Goal: Information Seeking & Learning: Check status

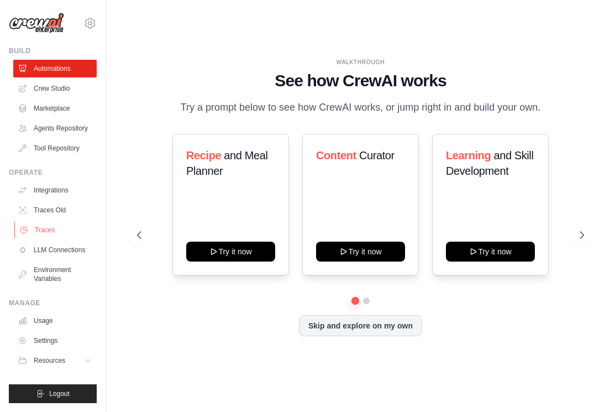
click at [56, 228] on link "Traces" at bounding box center [55, 230] width 83 height 18
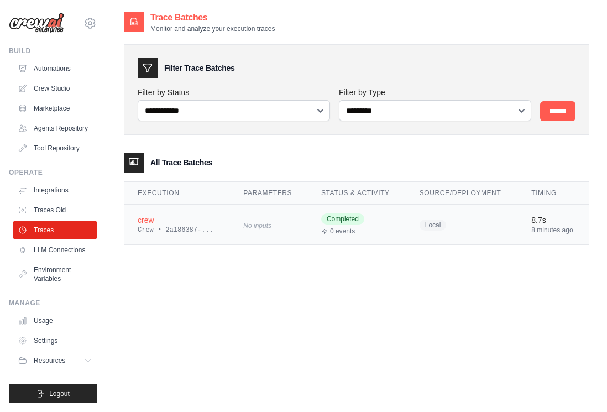
click at [203, 228] on div "Crew • 2a186387-..." at bounding box center [177, 229] width 79 height 9
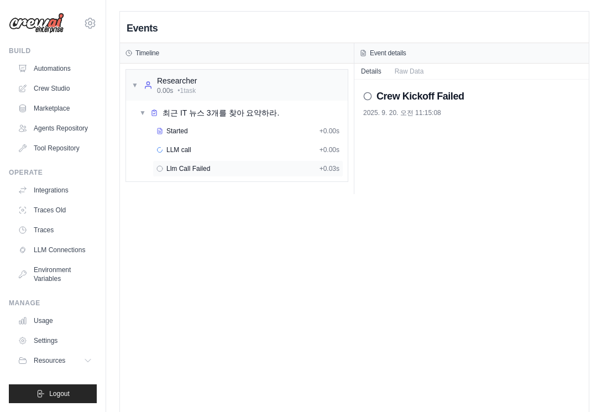
click at [215, 167] on div "Llm Call Failed + 0.03s" at bounding box center [247, 168] width 183 height 9
click at [219, 153] on div "LLM call + 0.00s" at bounding box center [247, 149] width 183 height 9
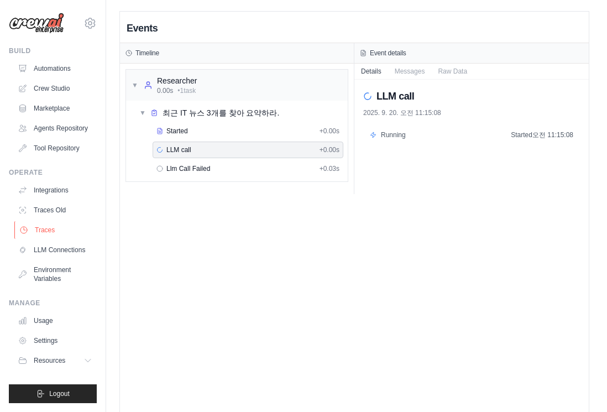
click at [57, 229] on link "Traces" at bounding box center [55, 230] width 83 height 18
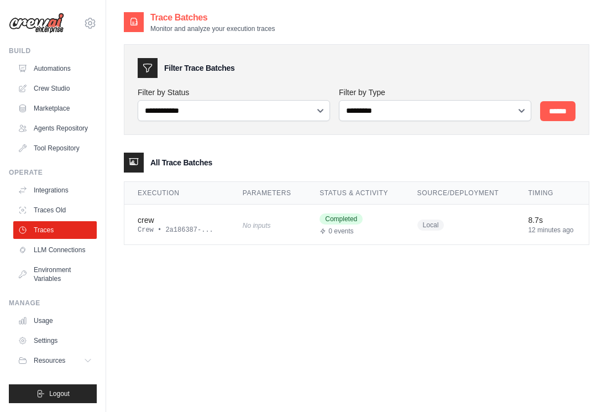
click at [223, 263] on div "**********" at bounding box center [356, 217] width 465 height 412
click at [560, 109] on input "******" at bounding box center [557, 111] width 35 height 20
click at [44, 211] on link "Traces Old" at bounding box center [55, 210] width 83 height 18
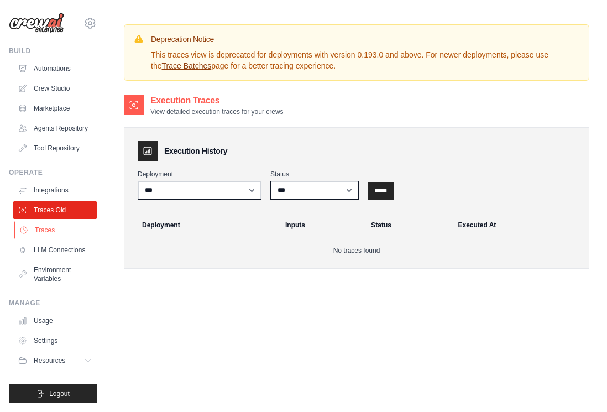
click at [45, 222] on link "Traces" at bounding box center [55, 230] width 83 height 18
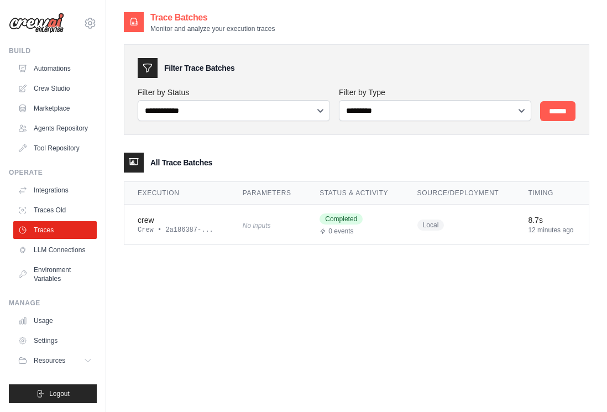
click at [57, 200] on ul "Integrations Traces Old Traces LLM Connections Environment Variables" at bounding box center [54, 234] width 83 height 106
click at [68, 206] on link "Traces Old" at bounding box center [55, 210] width 83 height 18
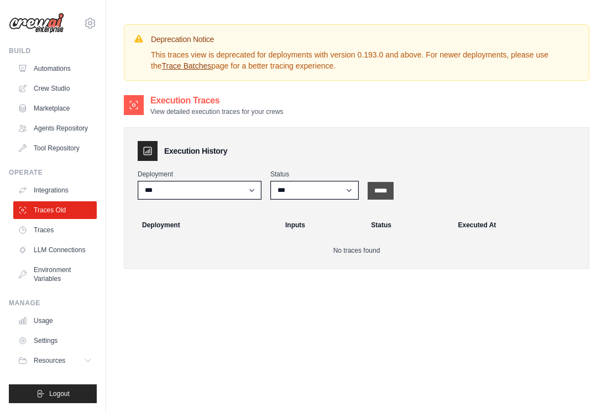
click at [393, 193] on input "*****" at bounding box center [381, 191] width 26 height 18
click at [391, 193] on input "*****" at bounding box center [381, 191] width 26 height 18
click at [41, 20] on img at bounding box center [36, 23] width 55 height 21
click at [44, 74] on link "Automations" at bounding box center [55, 69] width 83 height 18
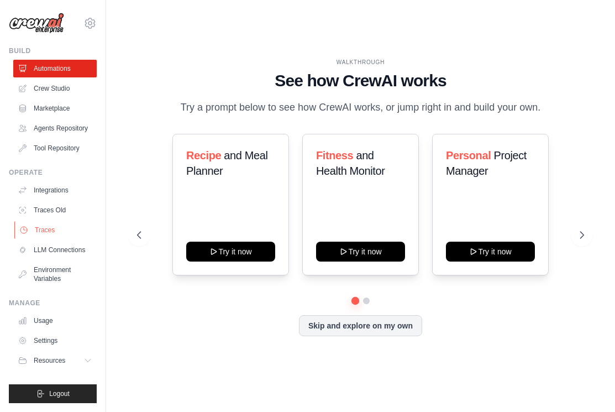
click at [46, 228] on link "Traces" at bounding box center [55, 230] width 83 height 18
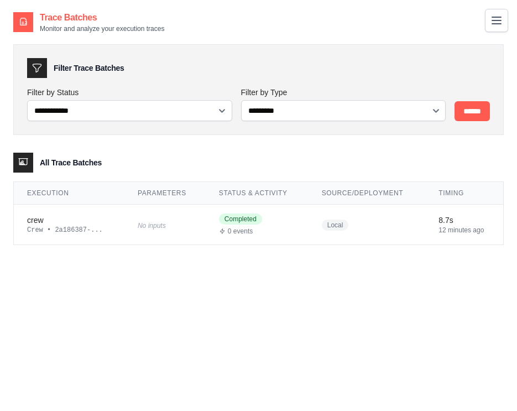
drag, startPoint x: 294, startPoint y: 322, endPoint x: 277, endPoint y: 281, distance: 43.8
click at [293, 322] on div "**********" at bounding box center [258, 216] width 490 height 411
click at [37, 28] on div "Trace Batches Monitor and analyze your execution traces" at bounding box center [88, 22] width 151 height 22
click at [22, 20] on icon at bounding box center [23, 22] width 11 height 11
click at [488, 22] on button "Toggle navigation" at bounding box center [496, 19] width 23 height 23
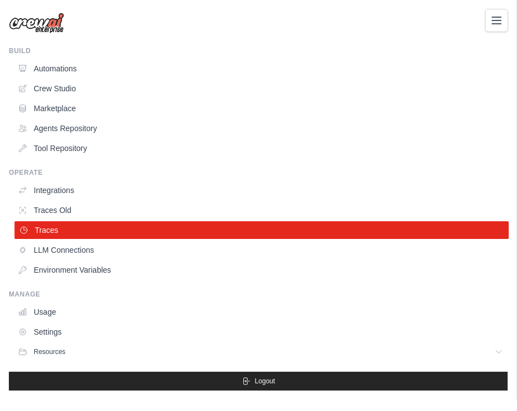
click at [72, 232] on link "Traces" at bounding box center [261, 230] width 494 height 18
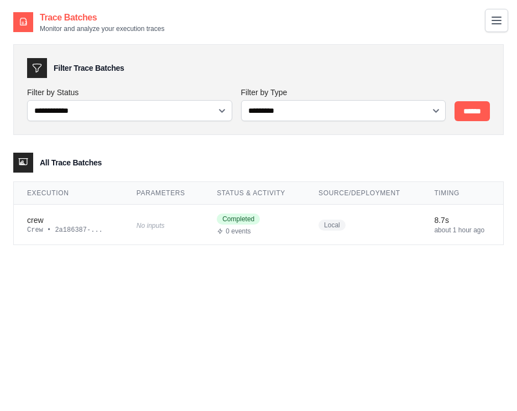
click at [388, 98] on div "**********" at bounding box center [343, 104] width 205 height 34
select select "********"
click at [461, 109] on input "******" at bounding box center [471, 111] width 35 height 20
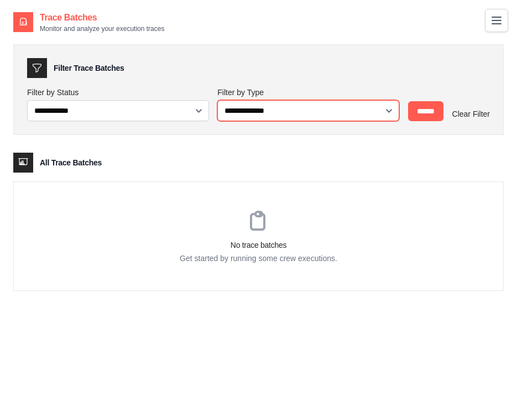
select select "*****"
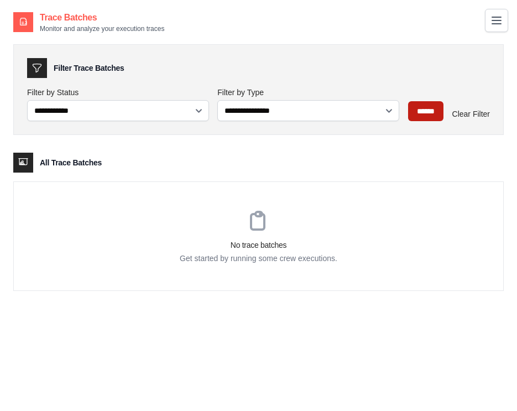
click at [423, 112] on input "******" at bounding box center [425, 111] width 35 height 20
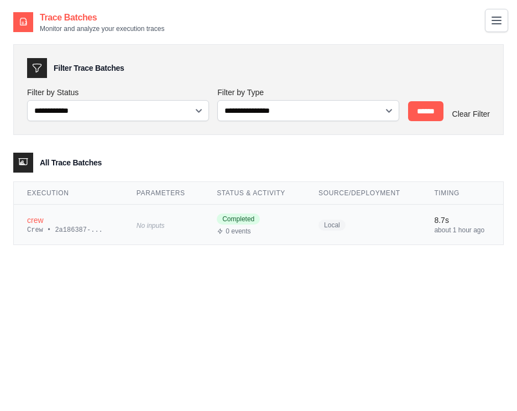
click at [377, 237] on td "Local" at bounding box center [363, 224] width 116 height 40
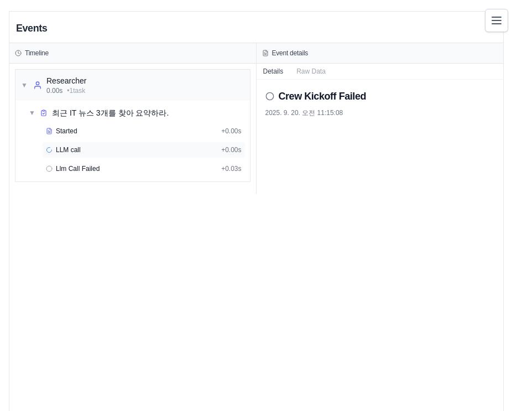
click at [87, 147] on div "LLM call + 0.00s" at bounding box center [144, 149] width 196 height 9
click at [85, 162] on div "Llm Call Failed + 0.03s" at bounding box center [143, 168] width 203 height 17
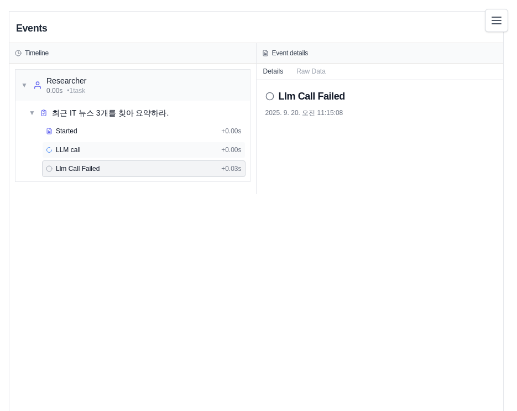
click at [85, 148] on div "LLM call + 0.00s" at bounding box center [144, 149] width 196 height 9
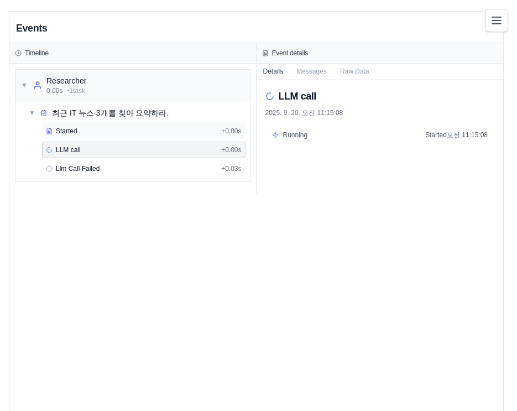
click at [86, 127] on div "Started" at bounding box center [131, 131] width 171 height 9
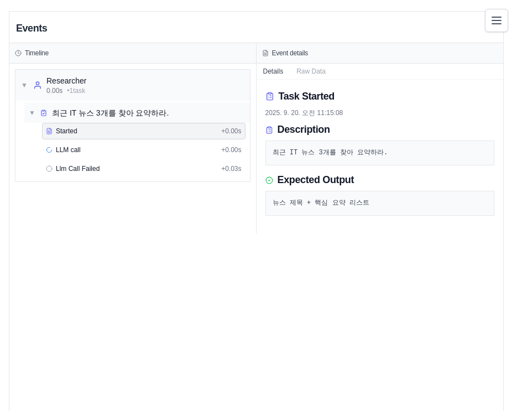
click at [80, 112] on div "최근 IT 뉴스 3개를 찾아 요약하라." at bounding box center [110, 112] width 117 height 11
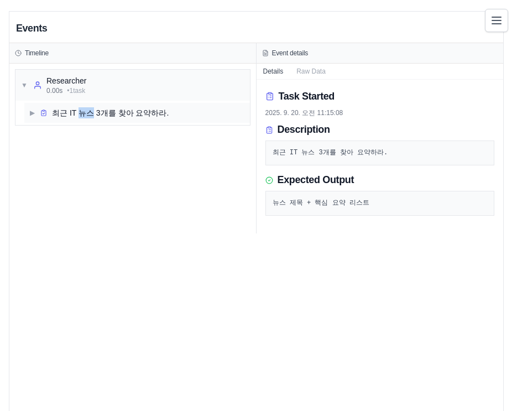
click at [80, 112] on div "최근 IT 뉴스 3개를 찾아 요약하라." at bounding box center [110, 112] width 117 height 11
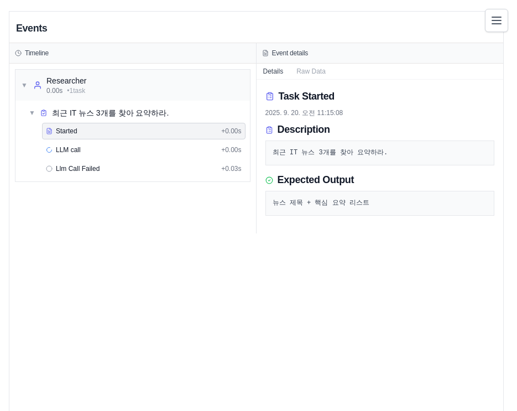
click at [312, 211] on div "뉴스 제목 + 핵심 요약 리스트" at bounding box center [379, 203] width 229 height 25
click at [311, 205] on pre "뉴스 제목 + 핵심 요약 리스트" at bounding box center [379, 203] width 215 height 11
click at [135, 142] on div "LLM call + 0.00s" at bounding box center [143, 149] width 203 height 17
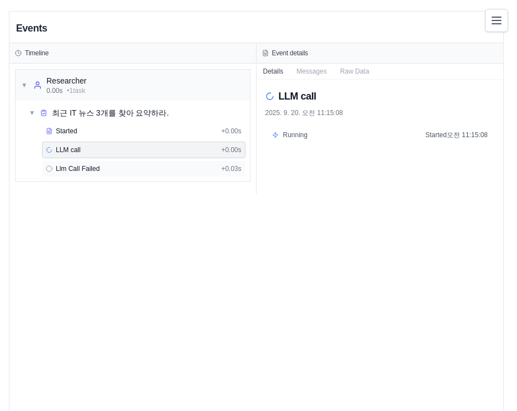
click at [74, 166] on span "Llm Call Failed" at bounding box center [78, 168] width 44 height 9
click at [52, 158] on div "LLM call + 0.00s" at bounding box center [143, 149] width 203 height 17
click at [313, 73] on button "Messages" at bounding box center [312, 70] width 44 height 15
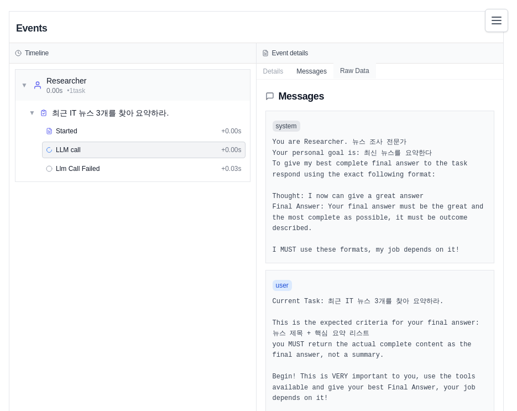
click at [368, 72] on button "Raw Data" at bounding box center [354, 70] width 43 height 15
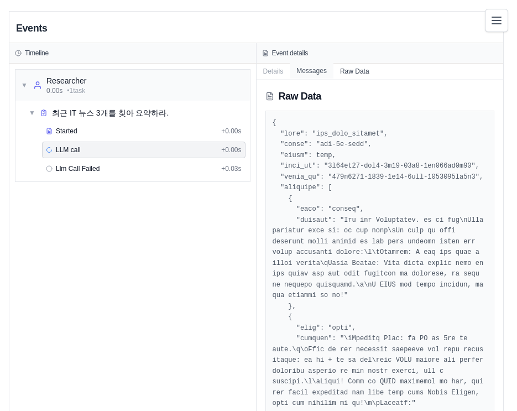
click at [321, 73] on button "Messages" at bounding box center [312, 70] width 44 height 15
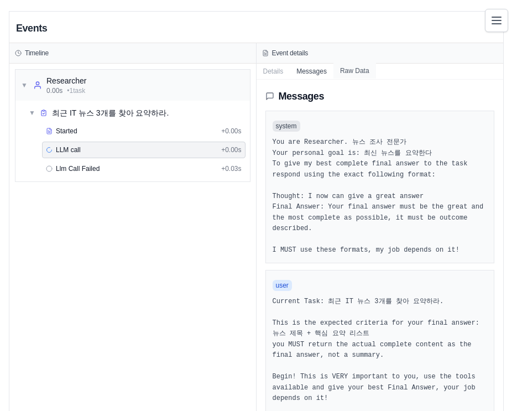
click at [351, 71] on button "Raw Data" at bounding box center [354, 70] width 43 height 15
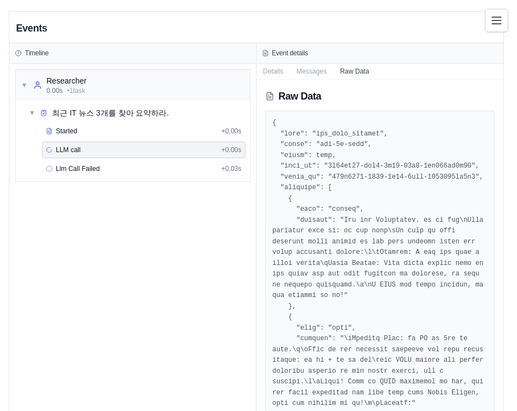
click at [34, 35] on h2 "Events" at bounding box center [31, 27] width 31 height 15
click at [498, 22] on icon "Toggle navigation" at bounding box center [496, 19] width 13 height 13
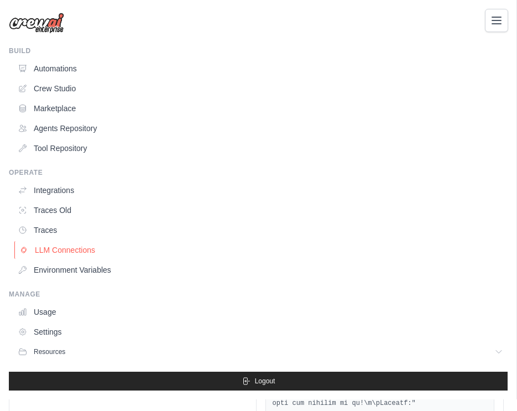
click at [123, 245] on link "LLM Connections" at bounding box center [261, 250] width 494 height 18
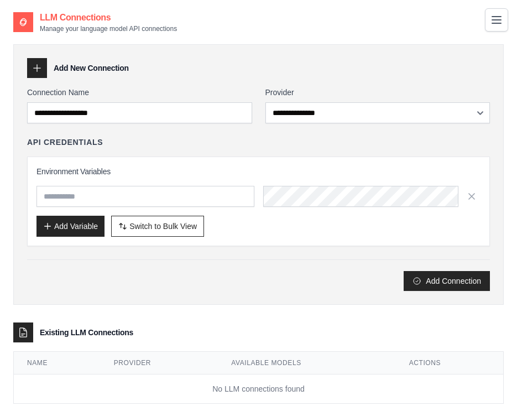
click at [500, 23] on icon "Toggle navigation" at bounding box center [496, 20] width 9 height 7
click at [496, 19] on icon "Toggle navigation" at bounding box center [496, 20] width 9 height 7
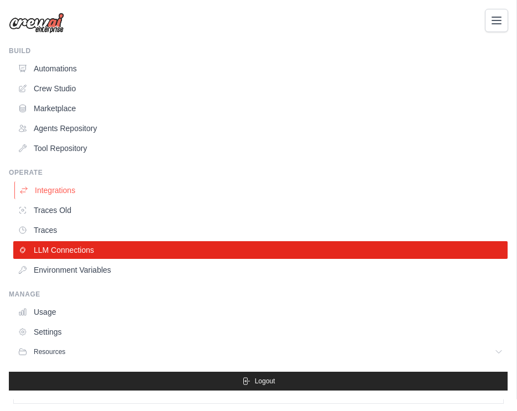
click at [83, 198] on link "Integrations" at bounding box center [261, 190] width 494 height 18
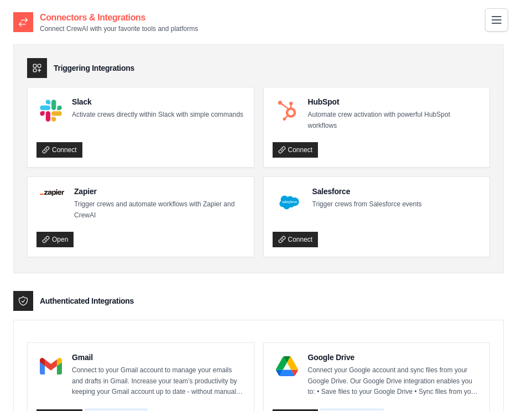
click at [495, 18] on icon "Toggle navigation" at bounding box center [496, 19] width 13 height 13
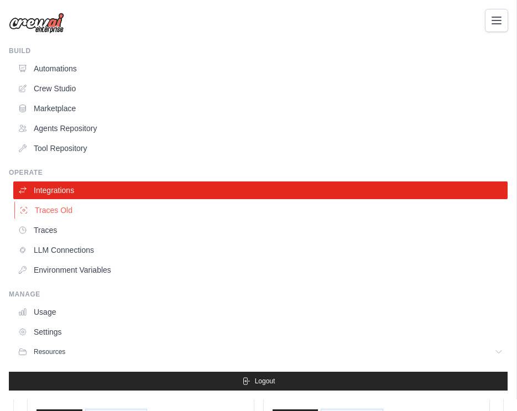
click at [77, 214] on link "Traces Old" at bounding box center [261, 210] width 494 height 18
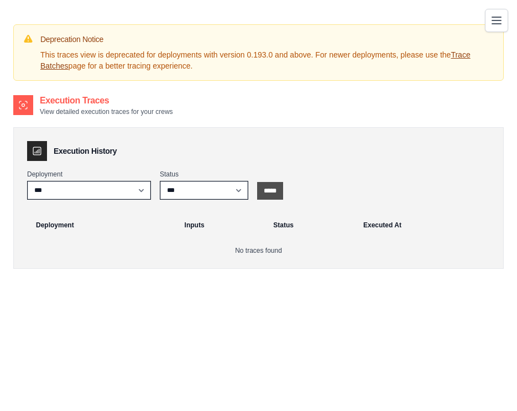
click at [269, 192] on input "*****" at bounding box center [270, 191] width 26 height 18
click at [489, 20] on button "Toggle navigation" at bounding box center [496, 19] width 23 height 23
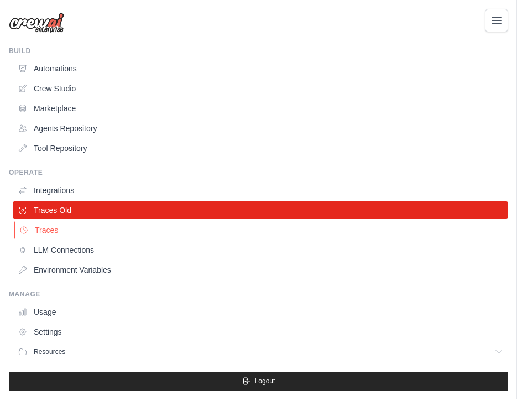
click at [106, 234] on link "Traces" at bounding box center [261, 230] width 494 height 18
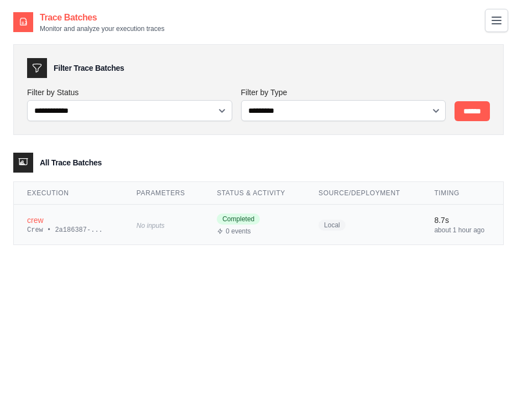
click at [420, 223] on td "Local" at bounding box center [363, 224] width 116 height 40
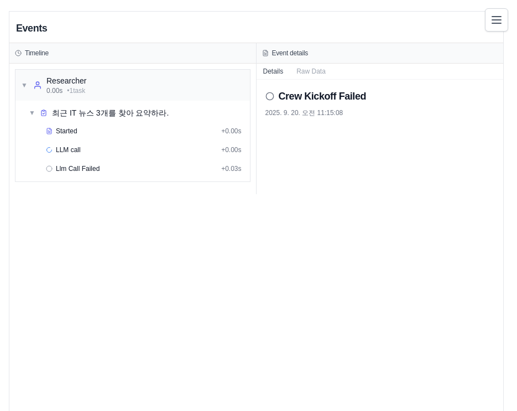
click at [492, 21] on icon "Toggle navigation" at bounding box center [496, 19] width 13 height 13
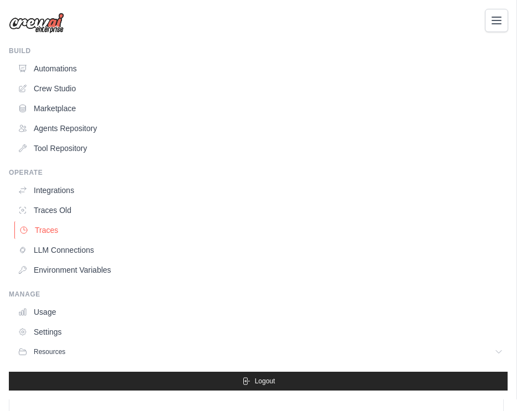
click at [77, 237] on link "Traces" at bounding box center [261, 230] width 494 height 18
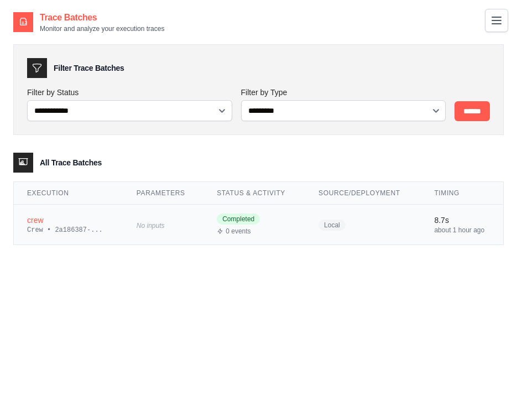
click at [83, 237] on td "crew Crew • 2a186387-..." at bounding box center [68, 224] width 109 height 40
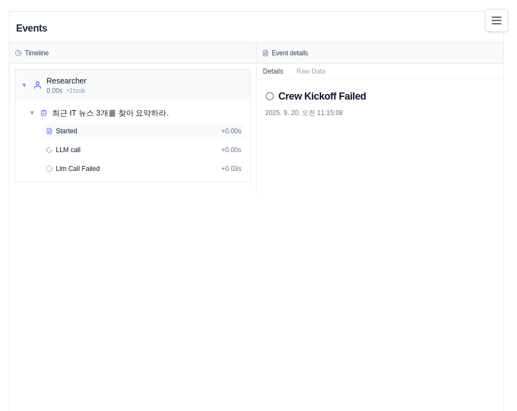
click at [143, 135] on div "Started" at bounding box center [131, 131] width 171 height 9
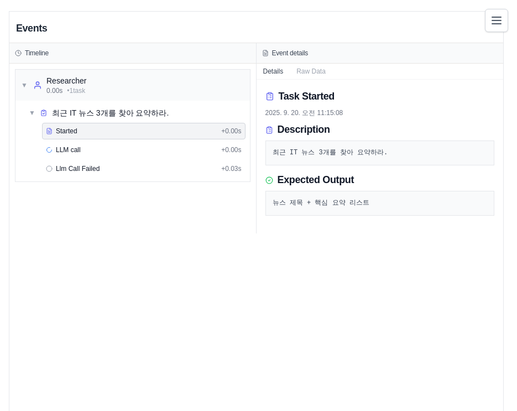
click at [143, 139] on div "Started + 0.00s" at bounding box center [143, 131] width 203 height 17
click at [138, 144] on div "LLM call + 0.00s" at bounding box center [143, 149] width 203 height 17
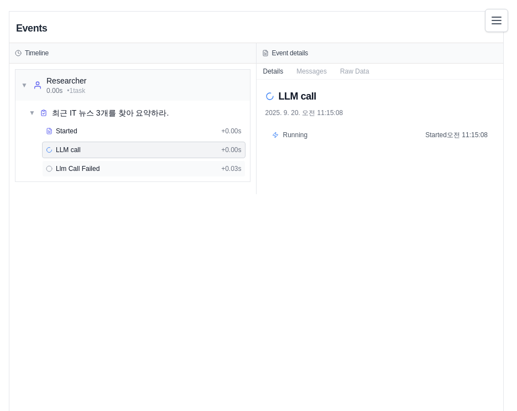
click at [146, 171] on div "Llm Call Failed + 0.03s" at bounding box center [144, 168] width 196 height 9
